Goal: Information Seeking & Learning: Check status

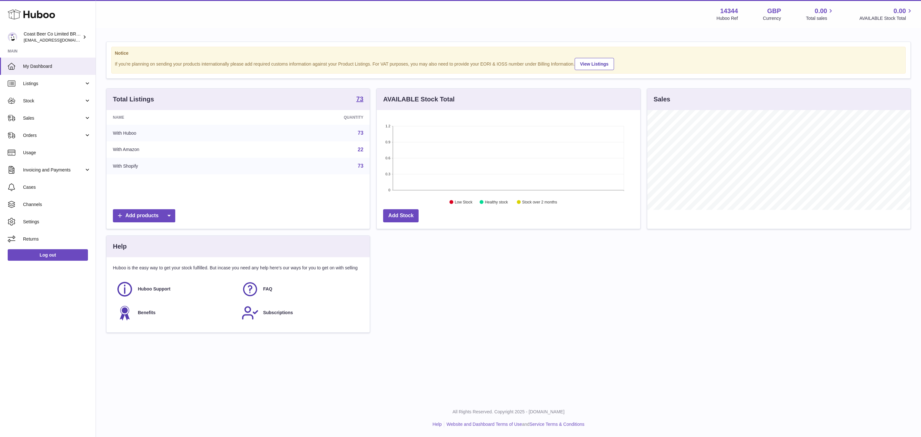
scroll to position [100, 263]
click at [366, 99] on div "Total Listings 73" at bounding box center [237, 99] width 263 height 21
click at [360, 99] on strong "73" at bounding box center [359, 99] width 7 height 6
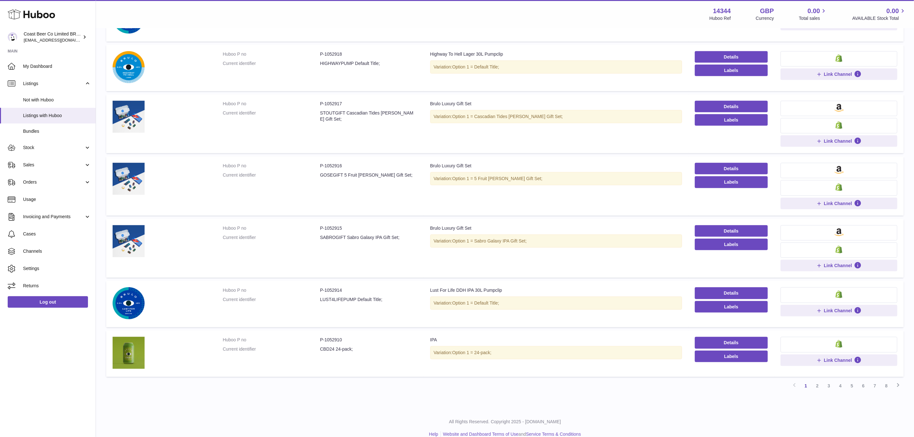
scroll to position [277, 0]
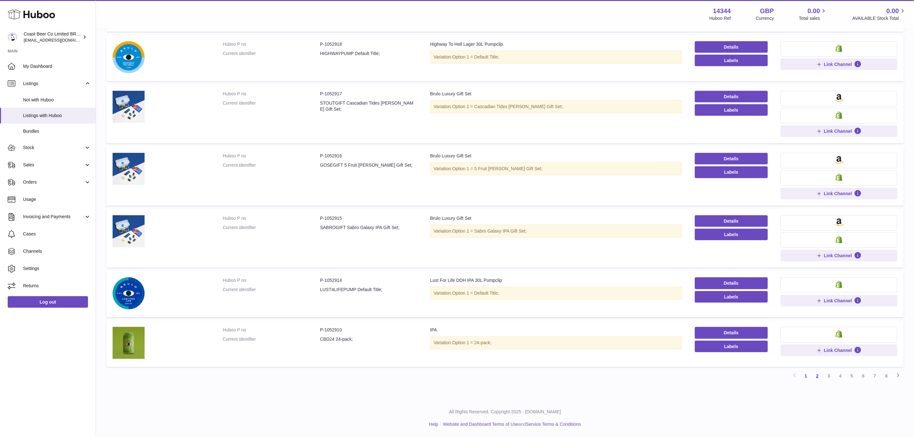
click at [815, 375] on link "2" at bounding box center [817, 376] width 12 height 12
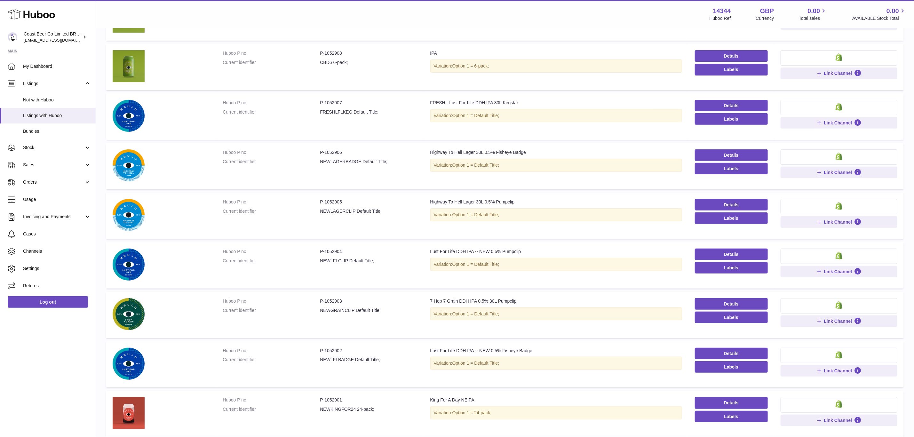
scroll to position [237, 0]
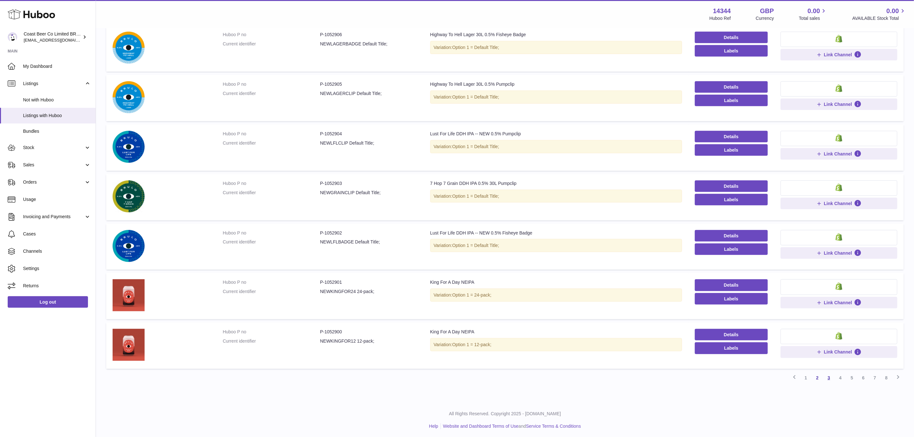
click at [825, 377] on link "3" at bounding box center [829, 378] width 12 height 12
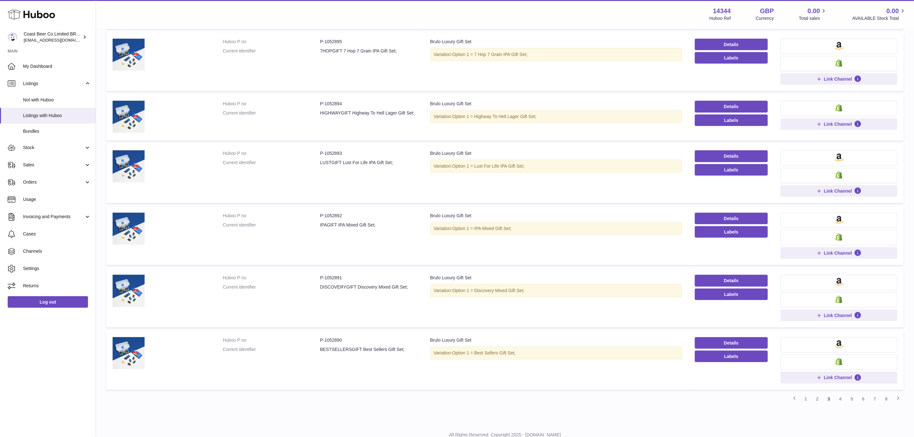
scroll to position [304, 0]
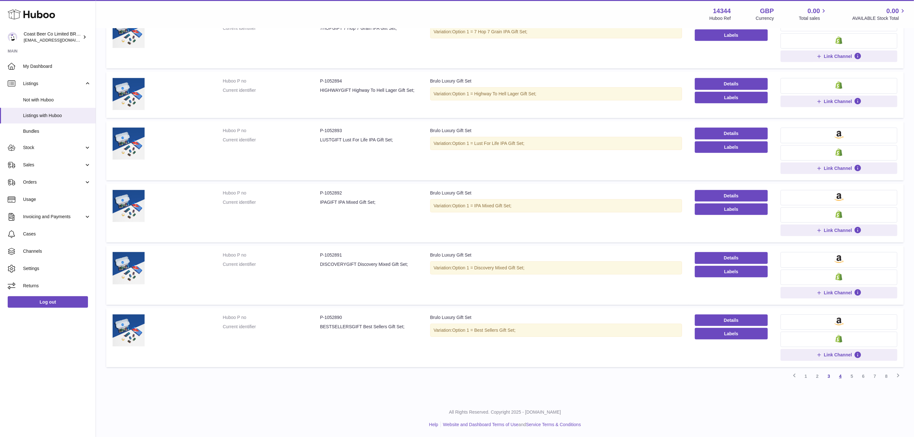
click at [842, 377] on link "4" at bounding box center [840, 376] width 12 height 12
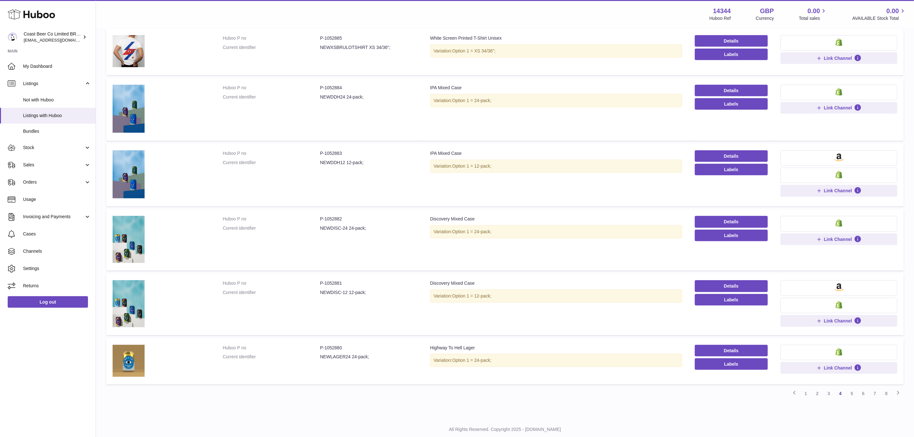
scroll to position [299, 0]
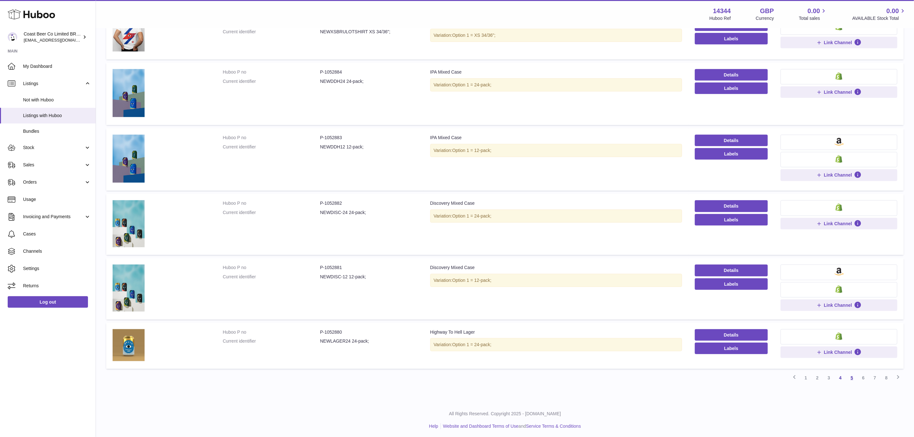
click at [854, 377] on link "5" at bounding box center [852, 378] width 12 height 12
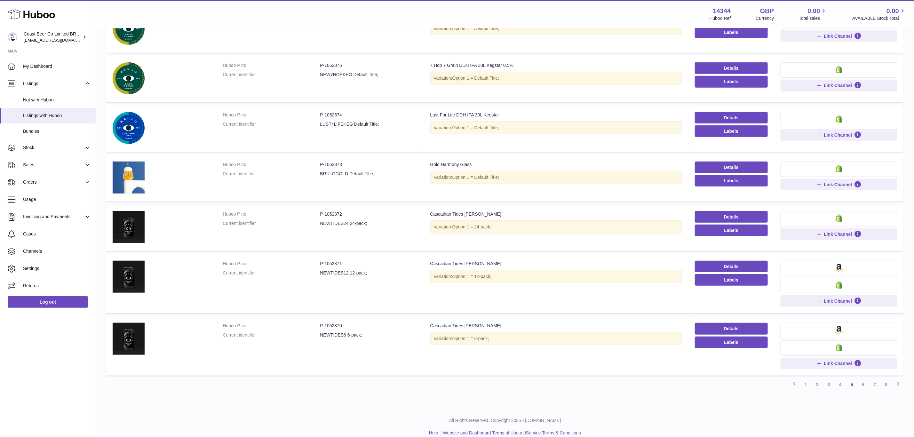
scroll to position [291, 0]
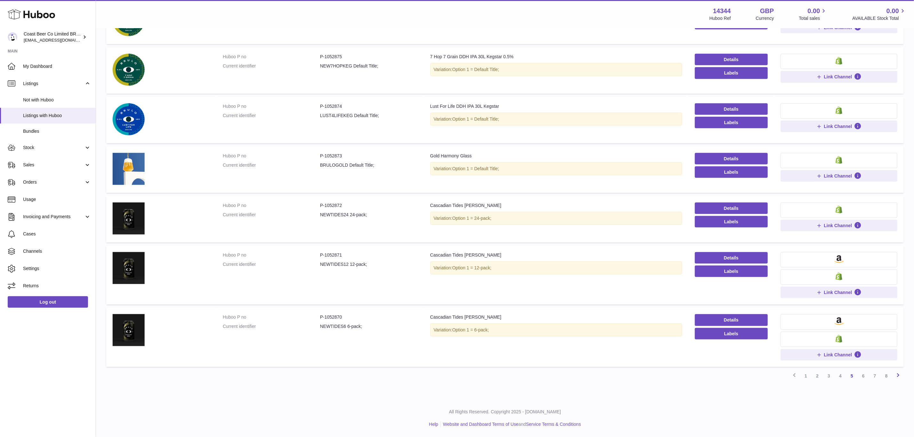
click at [899, 376] on icon at bounding box center [898, 375] width 8 height 8
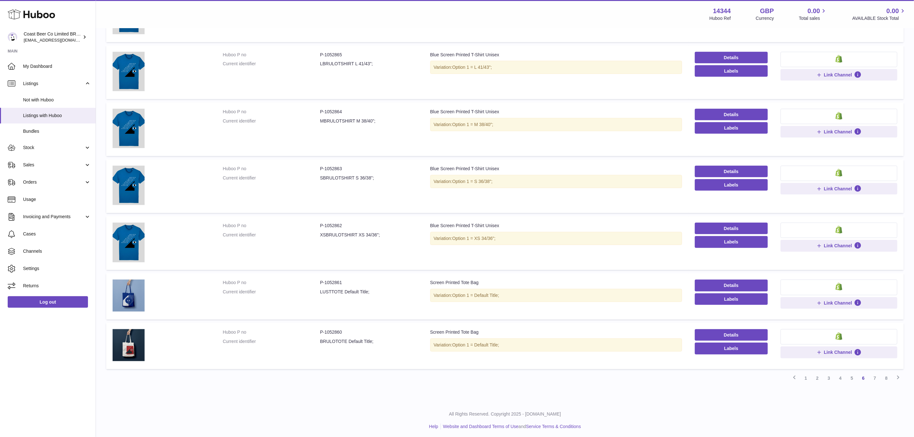
scroll to position [301, 0]
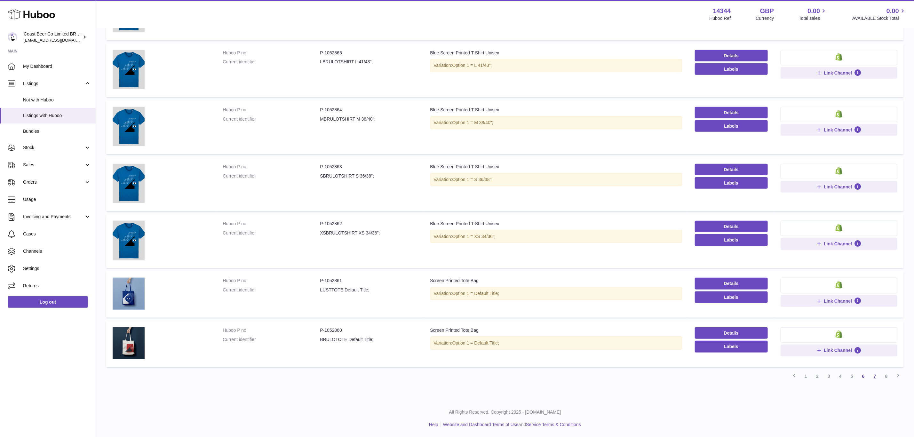
click at [876, 377] on link "7" at bounding box center [875, 376] width 12 height 12
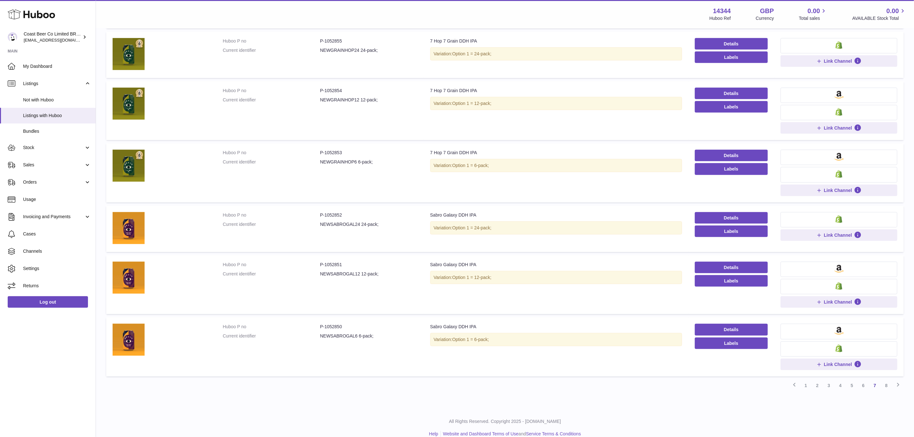
scroll to position [291, 0]
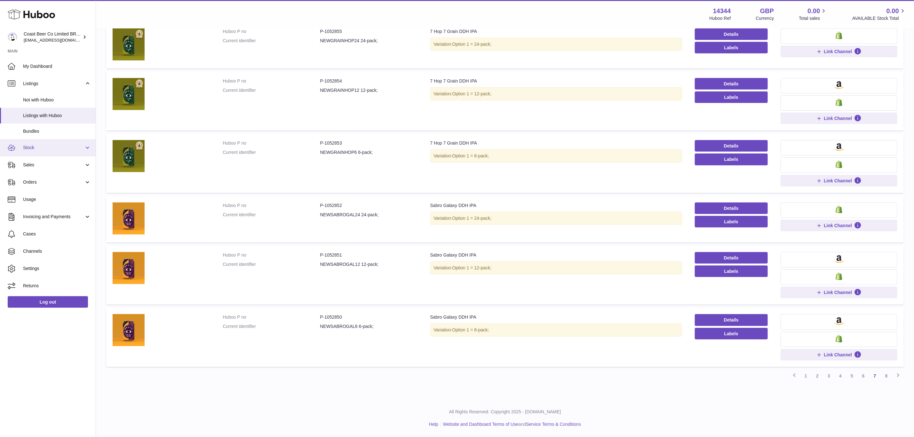
click at [36, 155] on link "Stock" at bounding box center [48, 147] width 96 height 17
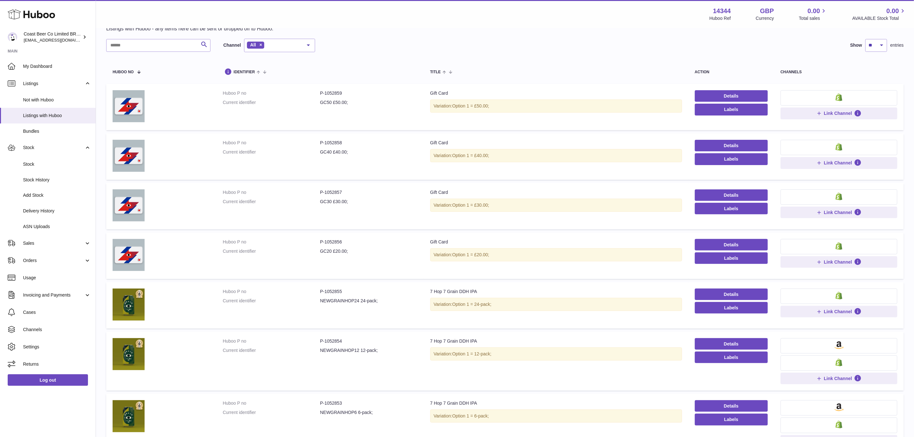
scroll to position [0, 0]
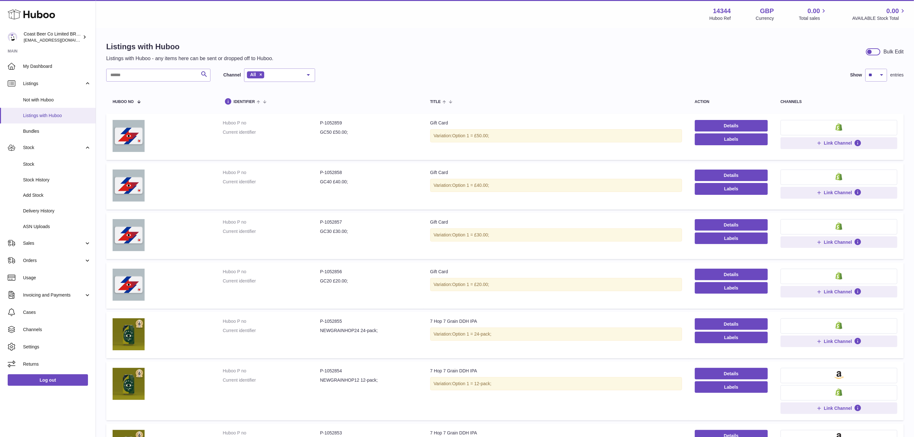
click at [51, 121] on link "Listings with Huboo" at bounding box center [48, 116] width 96 height 16
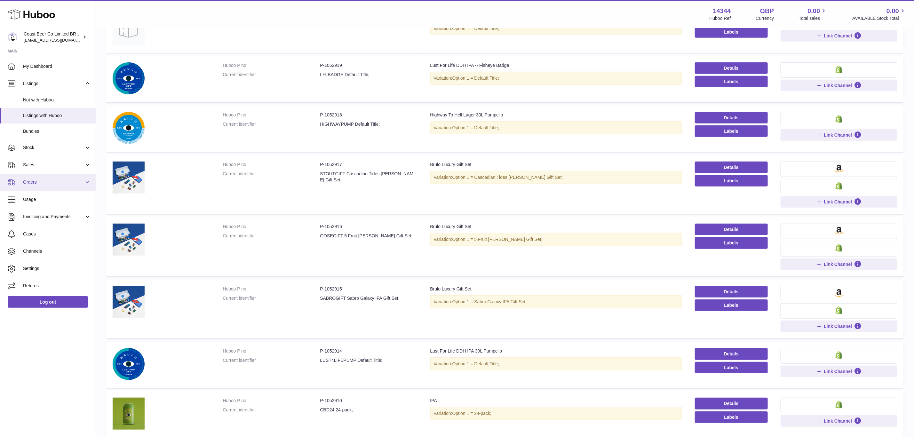
scroll to position [181, 0]
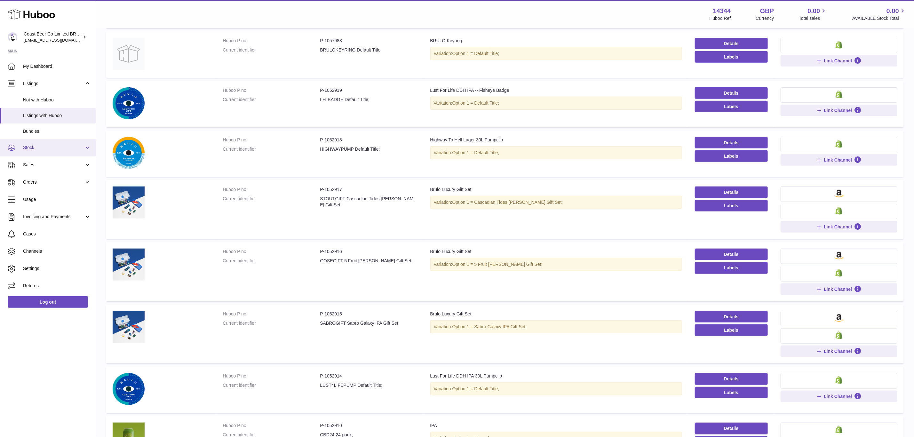
click at [43, 148] on span "Stock" at bounding box center [53, 148] width 61 height 6
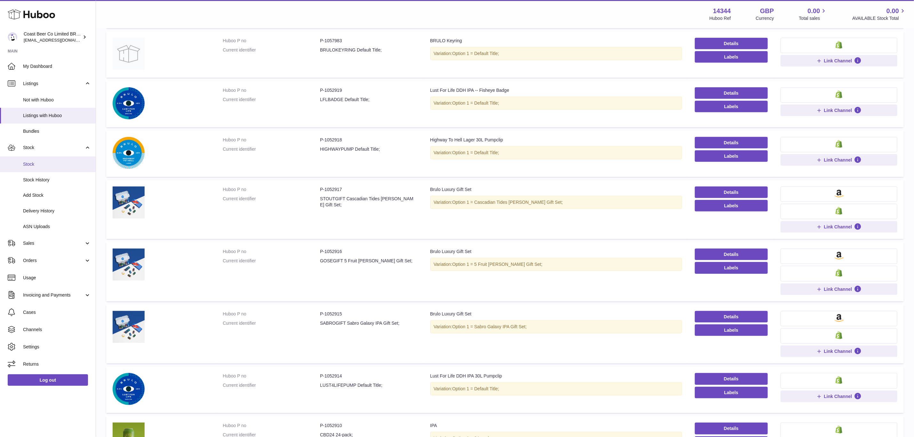
click at [48, 159] on link "Stock" at bounding box center [48, 164] width 96 height 16
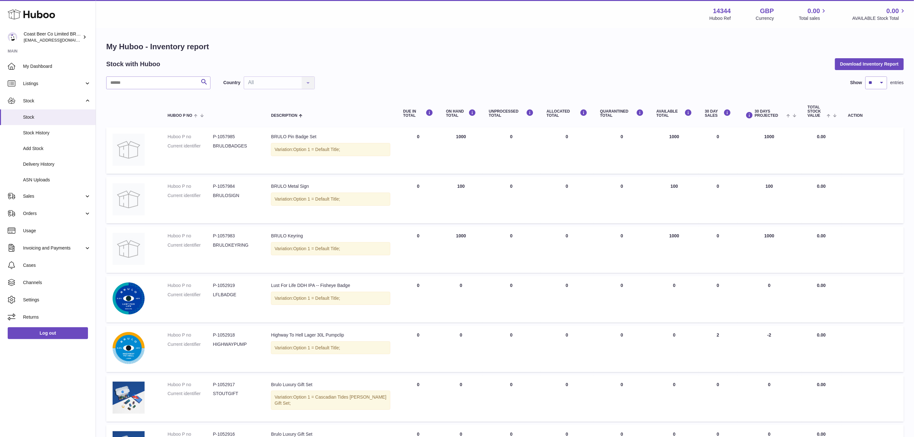
click at [896, 70] on div "My Huboo - Inventory report Stock with Huboo Download Inventory Report Search C…" at bounding box center [504, 338] width 797 height 593
click at [896, 67] on button "Download Inventory Report" at bounding box center [869, 64] width 69 height 12
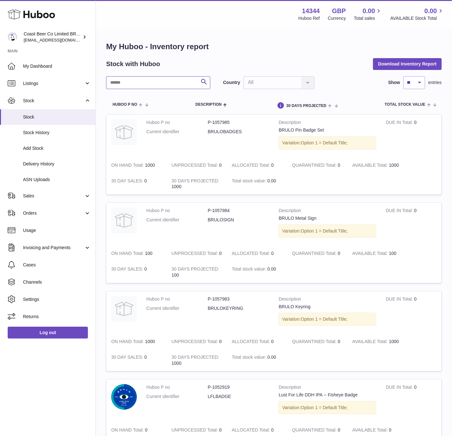
click at [169, 82] on input "text" at bounding box center [158, 82] width 104 height 13
paste input "*******"
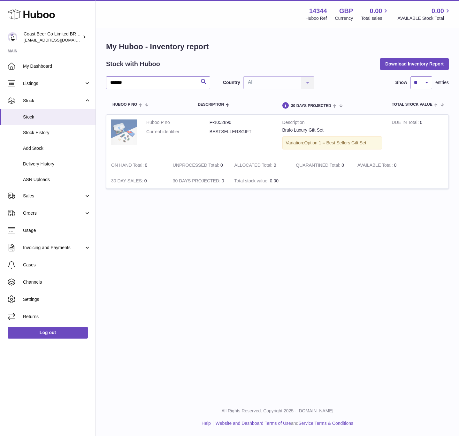
click at [130, 129] on img at bounding box center [124, 133] width 26 height 26
click at [163, 85] on input "*******" at bounding box center [158, 82] width 104 height 13
paste input "text"
click at [207, 46] on h1 "My Huboo - Inventory report" at bounding box center [277, 47] width 343 height 10
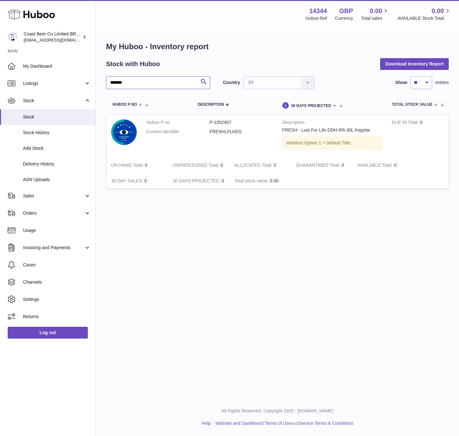
click at [144, 88] on input "*******" at bounding box center [158, 82] width 104 height 13
paste input "text"
drag, startPoint x: 312, startPoint y: 129, endPoint x: 277, endPoint y: 138, distance: 36.5
click at [279, 140] on td "Description Lust For Life DDH IPA 30L Kegstar Variation: Option 1 = Default Tit…" at bounding box center [333, 136] width 110 height 43
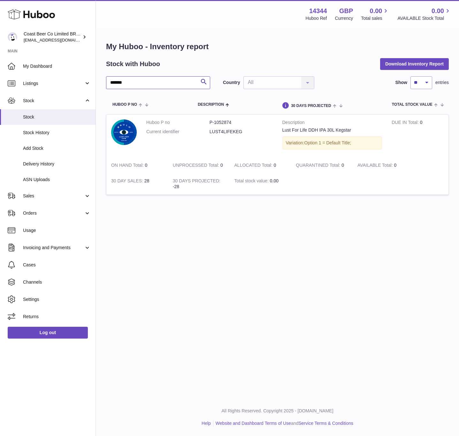
click at [147, 87] on input "*******" at bounding box center [158, 82] width 104 height 13
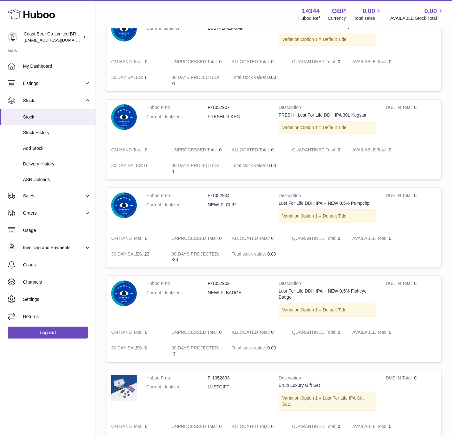
scroll to position [208, 0]
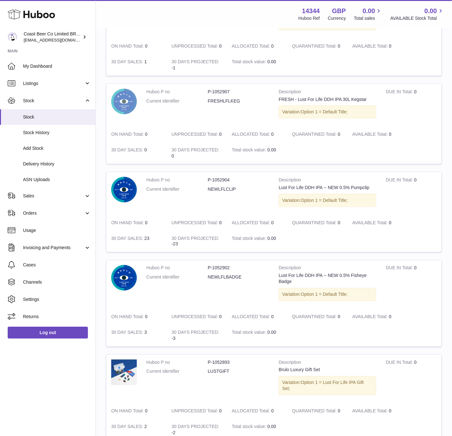
click at [119, 93] on img at bounding box center [124, 102] width 26 height 26
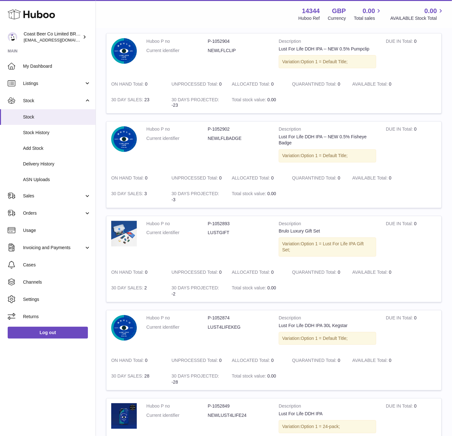
scroll to position [416, 0]
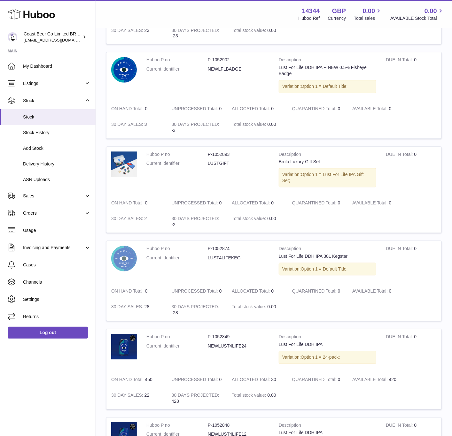
click at [122, 247] on img at bounding box center [124, 259] width 26 height 26
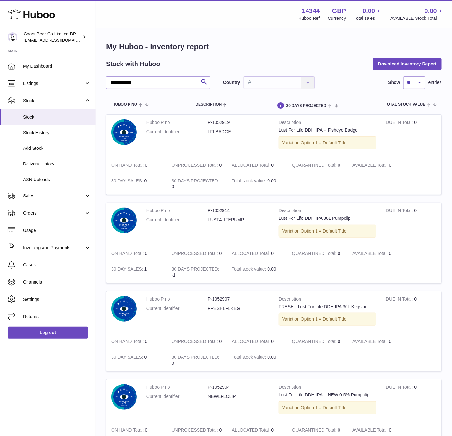
scroll to position [16, 0]
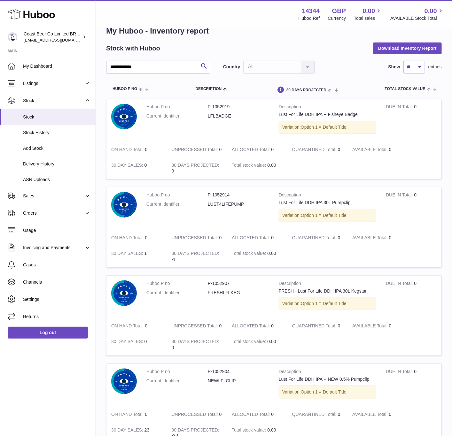
click at [225, 290] on dd "FRESHLFLKEG" at bounding box center [238, 293] width 61 height 6
click at [243, 298] on td "Huboo P no P-1052907 Current identifier FRESHLFLKEG" at bounding box center [208, 297] width 132 height 43
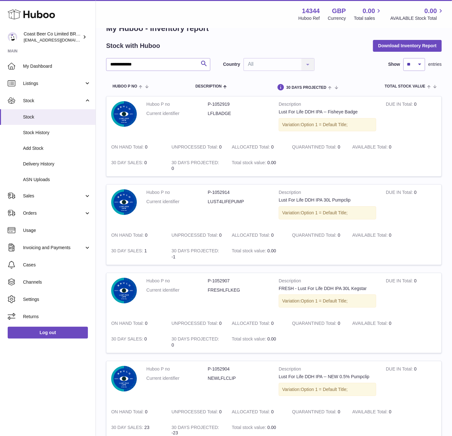
scroll to position [32, 0]
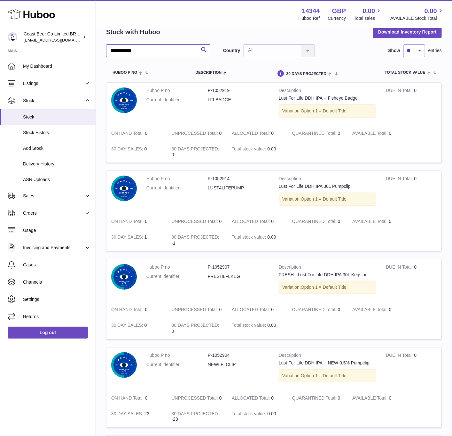
click at [159, 48] on input "**********" at bounding box center [158, 50] width 104 height 13
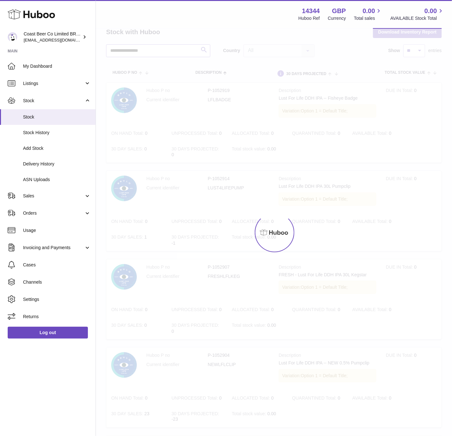
type input "**********"
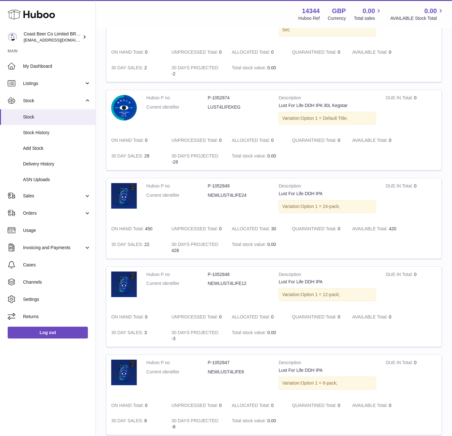
scroll to position [612, 0]
